Goal: Task Accomplishment & Management: Complete application form

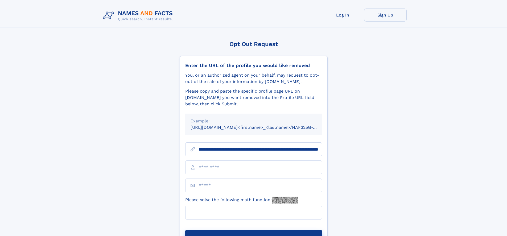
scroll to position [0, 56]
type input "**********"
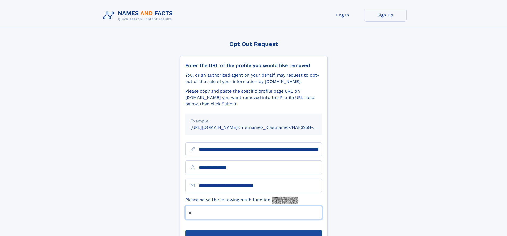
type input "*"
click at [253, 230] on button "Submit Opt Out Request" at bounding box center [253, 238] width 137 height 17
